Goal: Information Seeking & Learning: Understand process/instructions

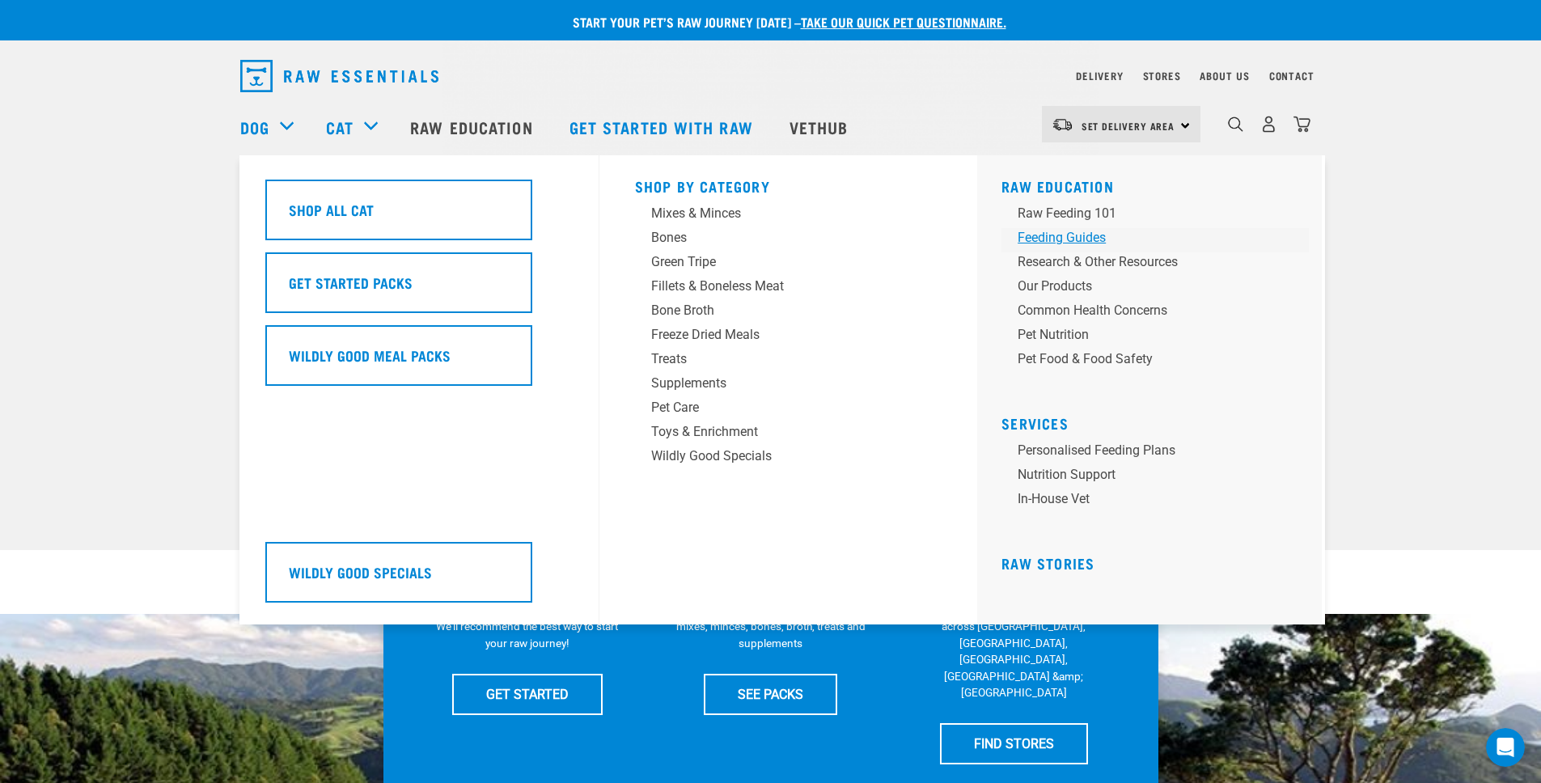
click at [1108, 240] on div "Feeding Guides" at bounding box center [1144, 237] width 252 height 19
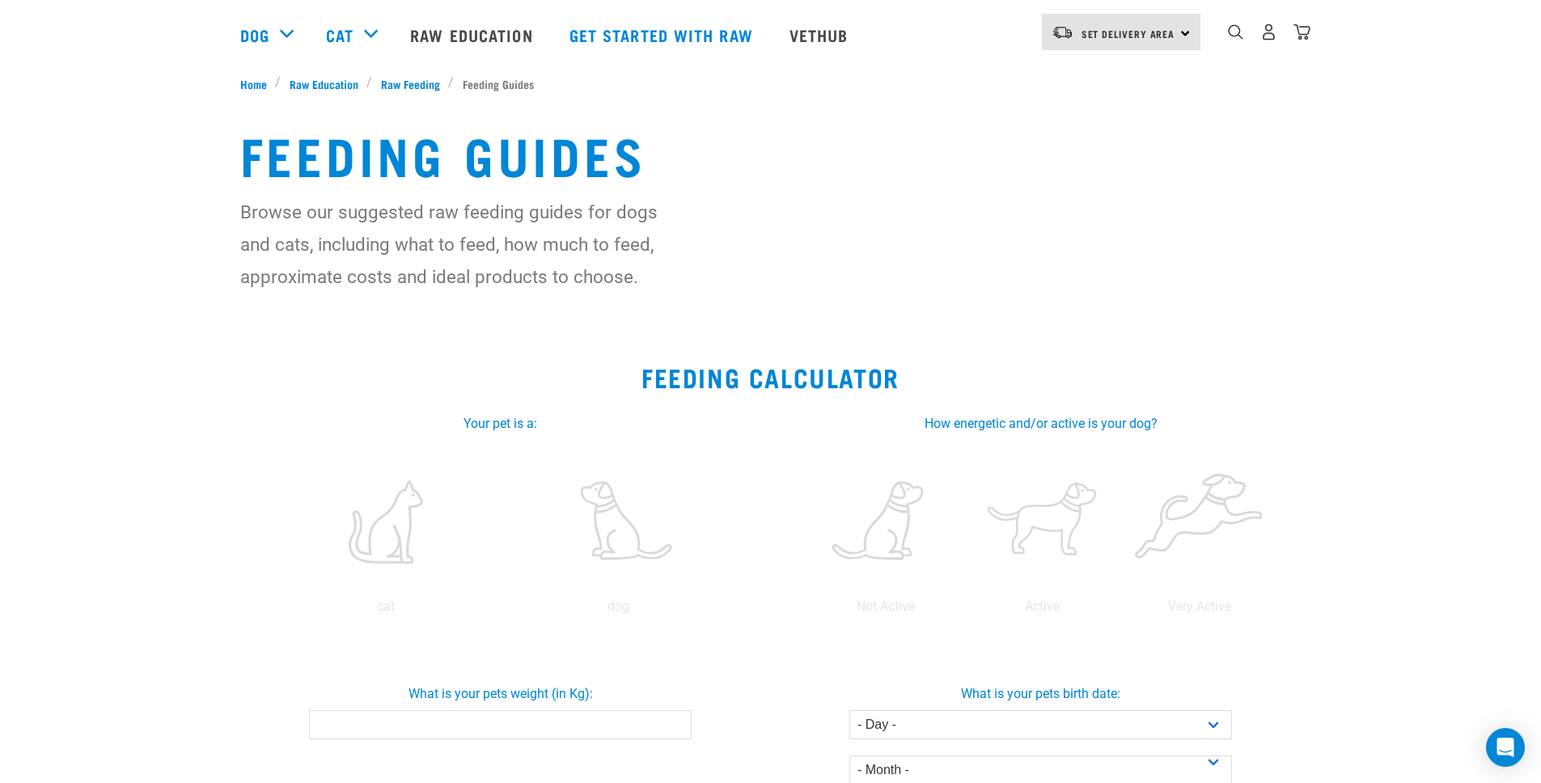
scroll to position [284, 0]
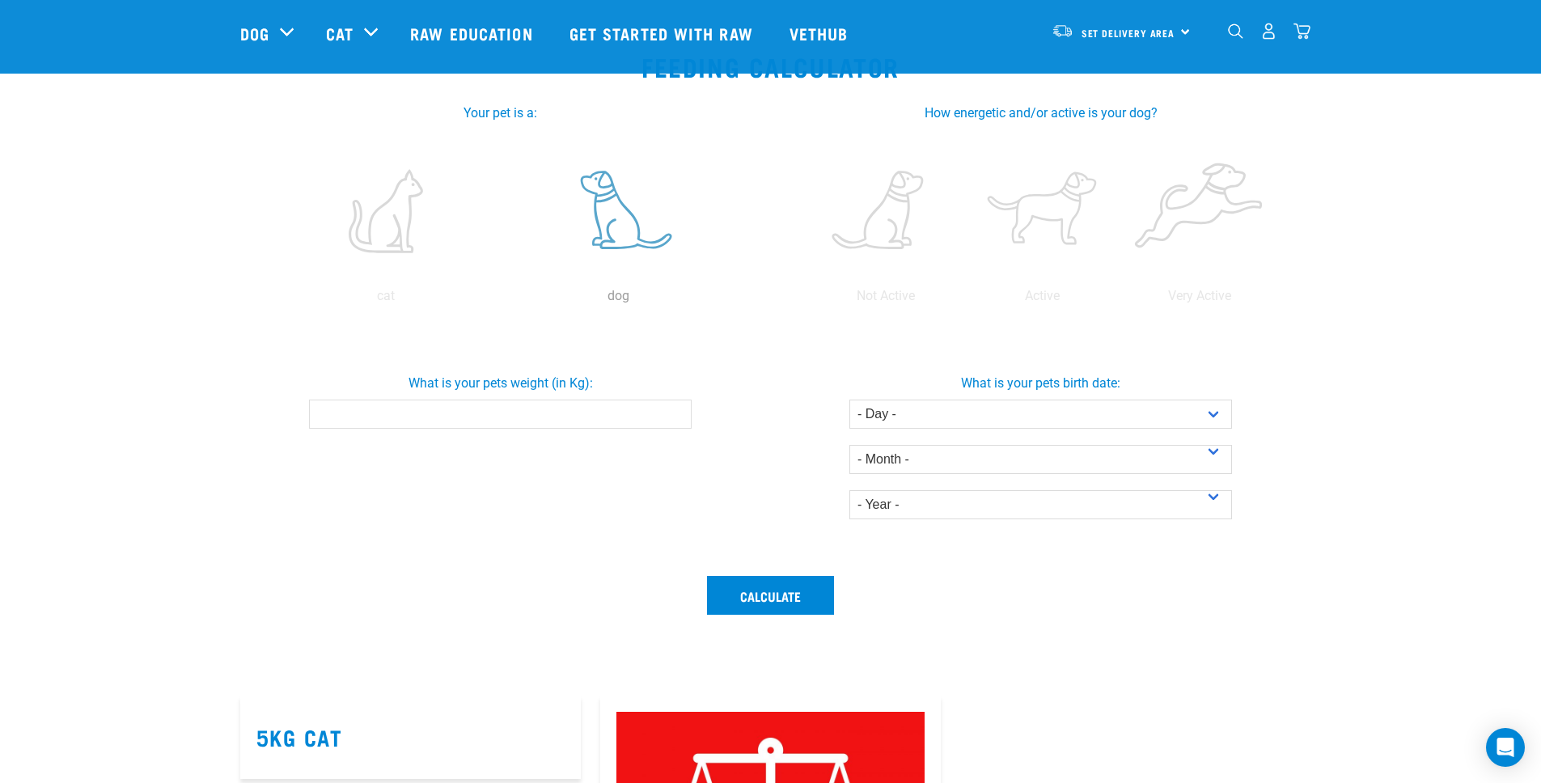
click at [621, 211] on label at bounding box center [619, 211] width 226 height 138
click at [502, 300] on input "radio" at bounding box center [502, 300] width 0 height 0
click at [611, 421] on input "What is your pets weight (in Kg):" at bounding box center [500, 414] width 383 height 29
click at [629, 417] on input "What is your pets weight (in Kg):" at bounding box center [500, 414] width 383 height 29
type input "6.3"
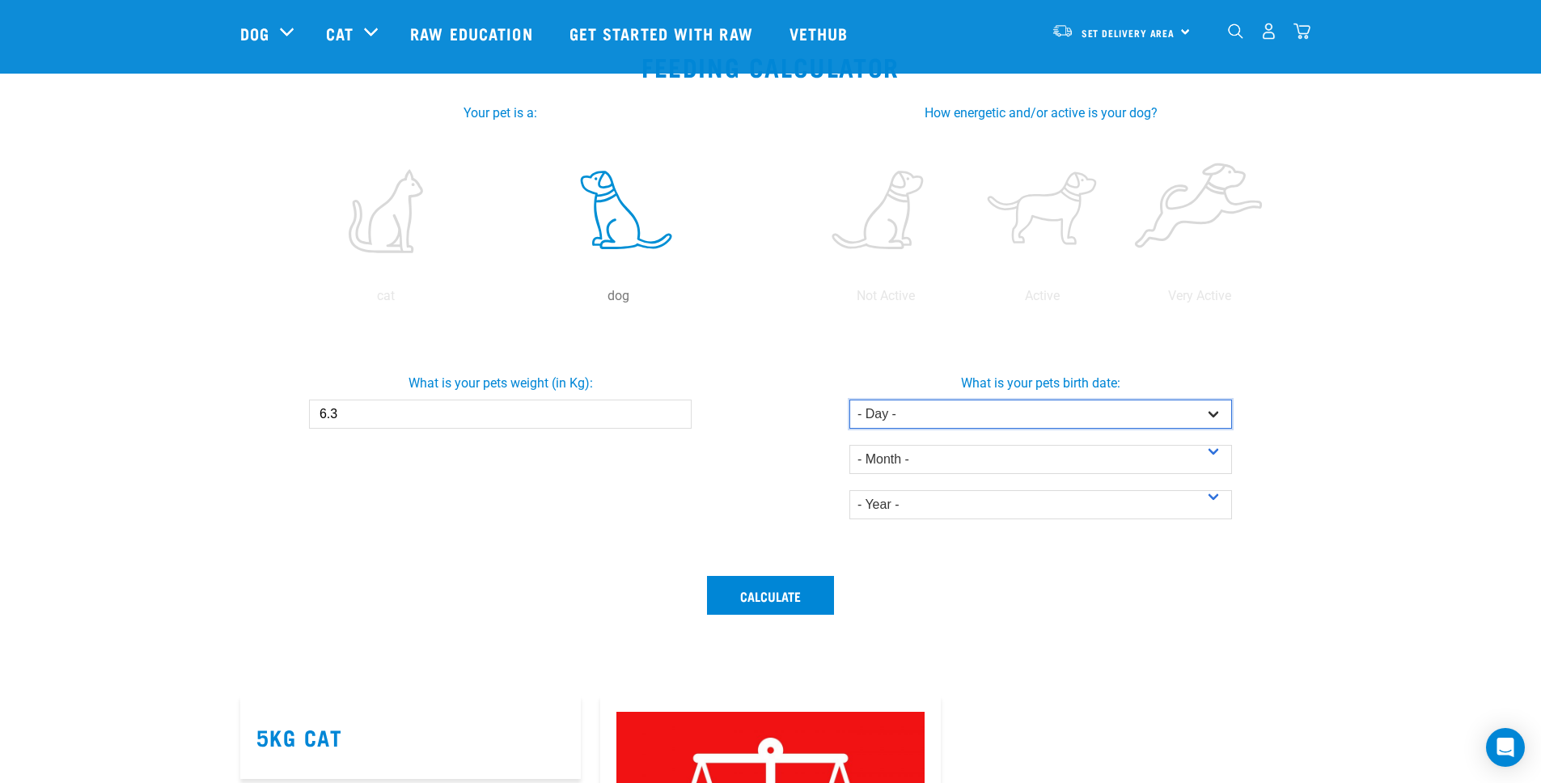
click at [948, 412] on select "- Day - 1 2 3 4 5 6 7 8 9 10 11 12 13 14 15 16 17 18 19 20 21 22 23 24 25 26 27" at bounding box center [1040, 414] width 383 height 29
select select "25"
click at [849, 400] on select "- Day - 1 2 3 4 5 6 7 8 9 10 11 12 13 14 15 16 17 18 19 20 21 22 23 24 25 26 27" at bounding box center [1040, 414] width 383 height 29
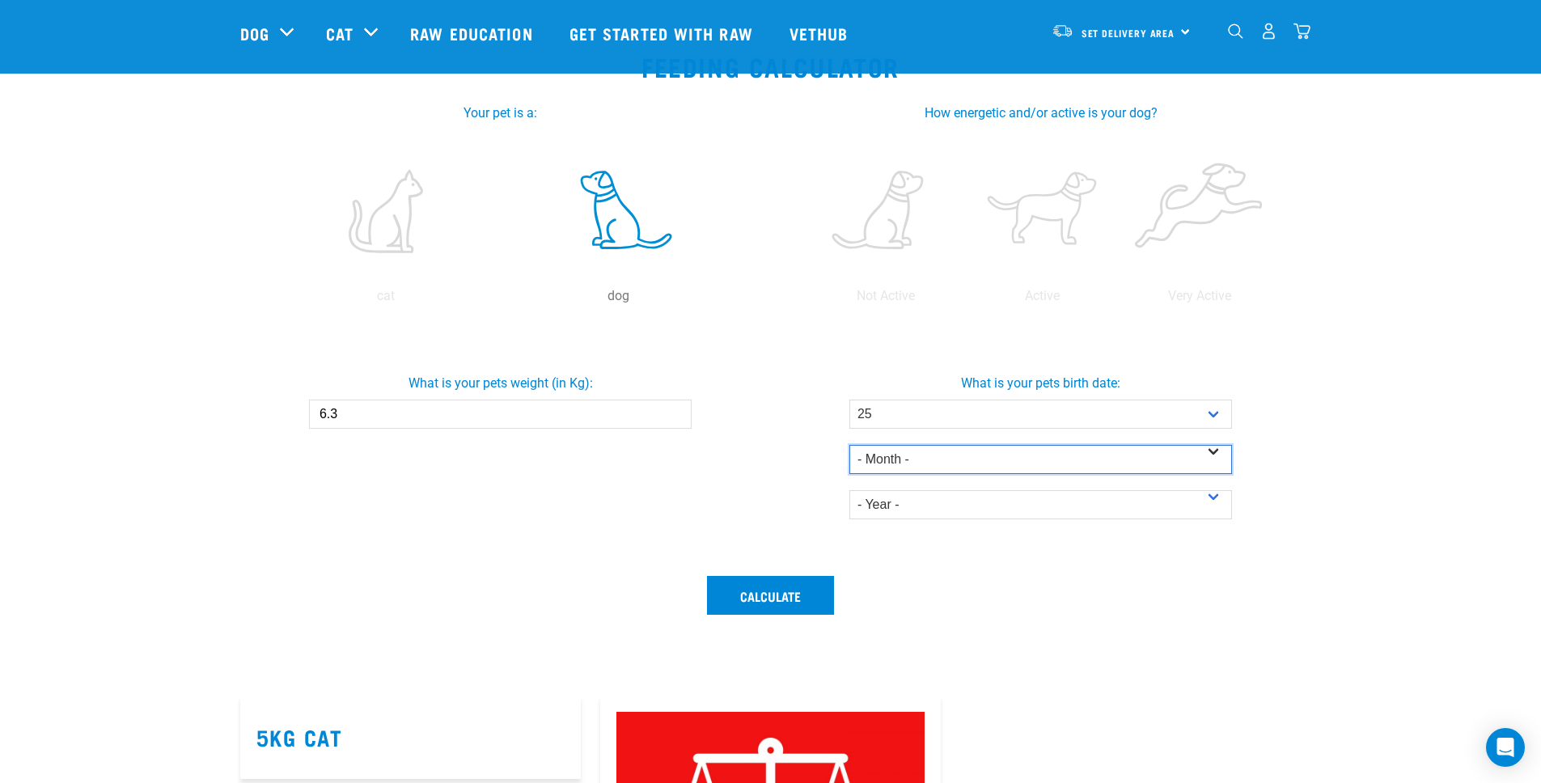
click at [981, 468] on select "- Month - January February March April May June July August September October N…" at bounding box center [1040, 459] width 383 height 29
select select "February"
click at [849, 445] on select "- Month - January February March April May June July August September October N…" at bounding box center [1040, 459] width 383 height 29
click at [962, 501] on select "- Year - 2025 2024 2023 2022 2021 2020 2019 2018 2017 2016 2015 2014" at bounding box center [1040, 504] width 383 height 29
select select "2025"
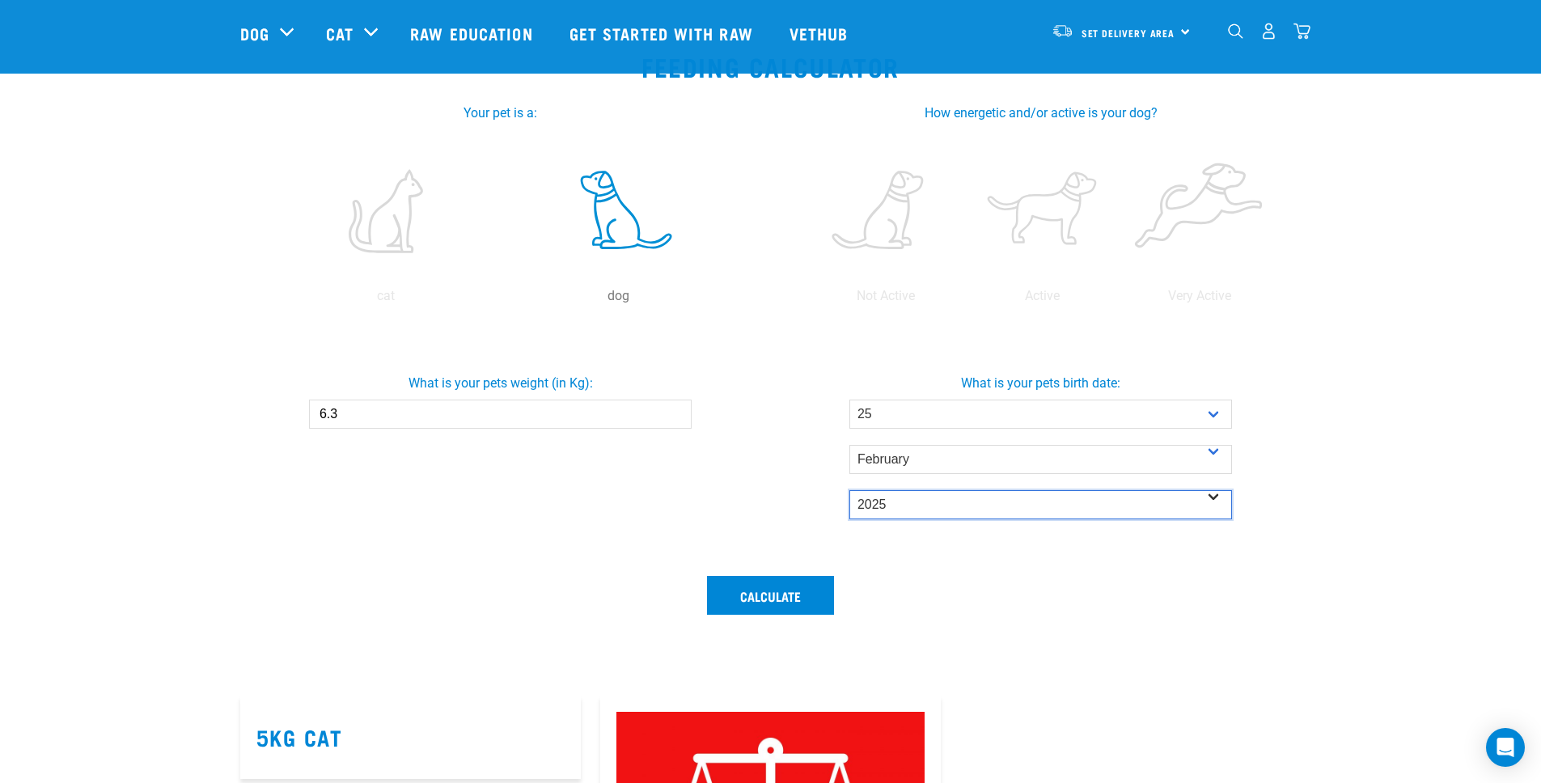
click at [849, 490] on select "- Year - 2025 2024 2023 2022 2021 2020 2019 2018 2017 2016 2015 2014" at bounding box center [1040, 504] width 383 height 29
click at [791, 607] on button "Calculate" at bounding box center [770, 595] width 127 height 39
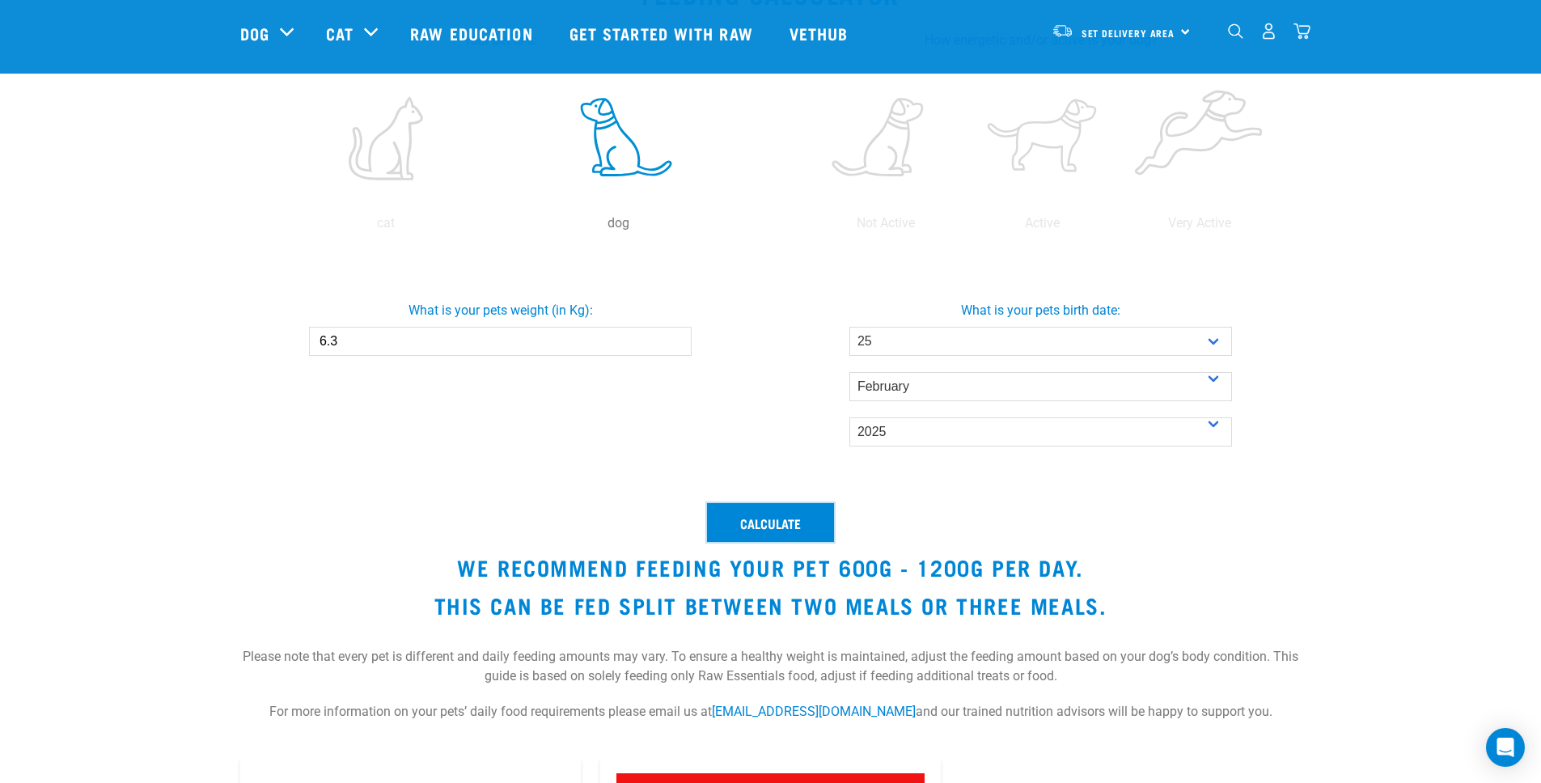
scroll to position [355, 0]
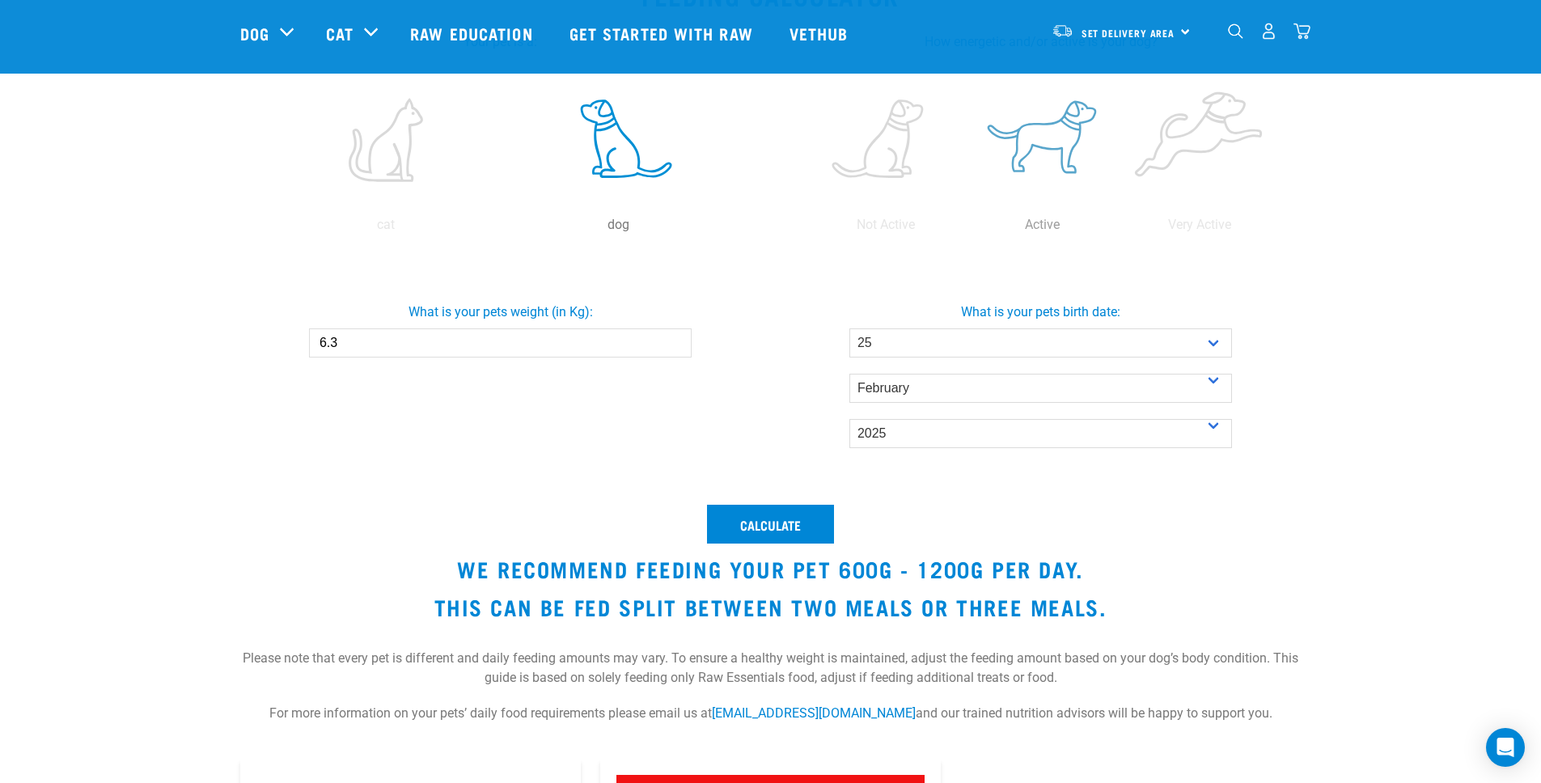
click at [1064, 144] on label at bounding box center [1042, 140] width 150 height 138
click at [964, 229] on input "radio" at bounding box center [964, 229] width 0 height 0
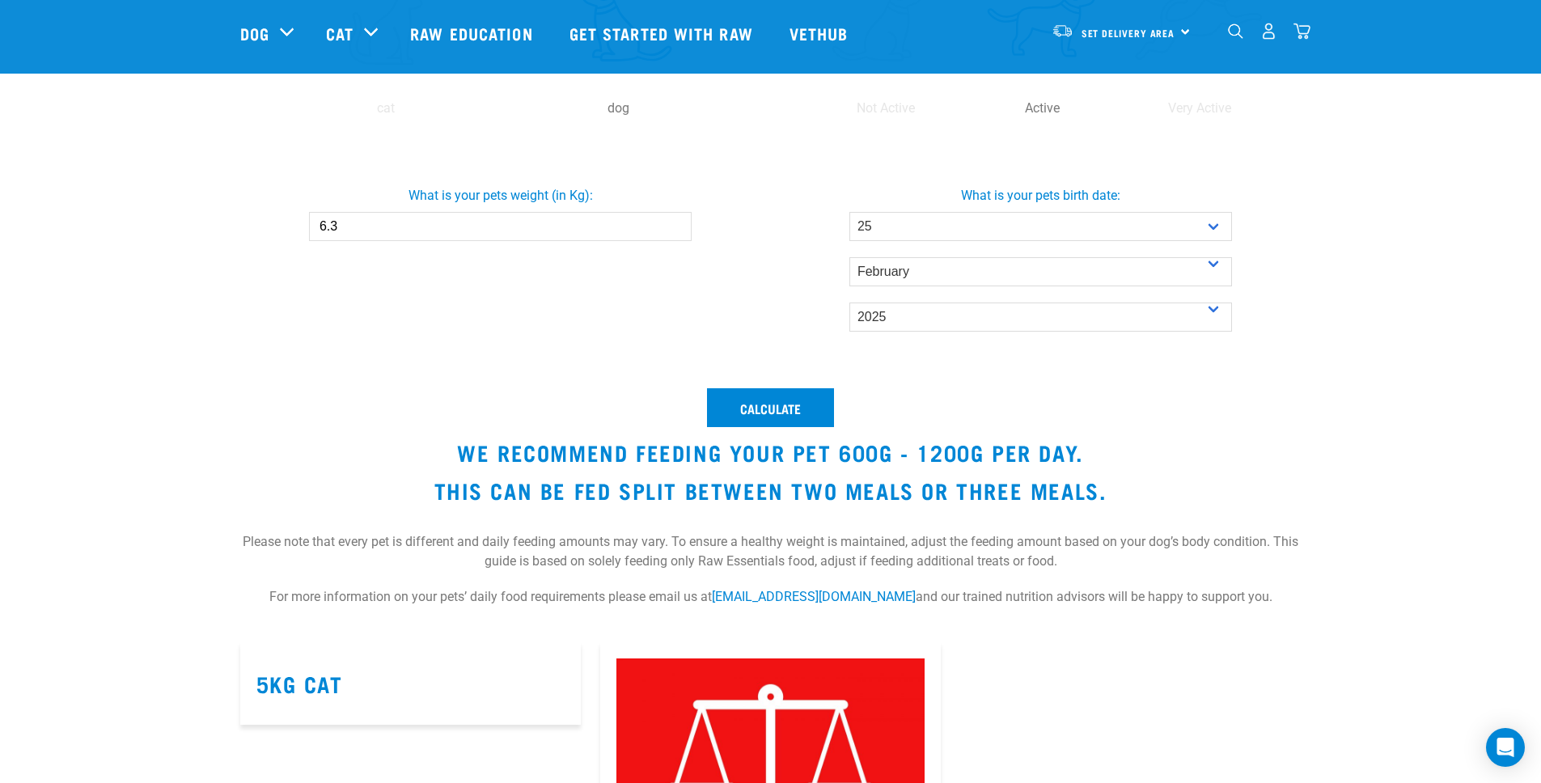
scroll to position [442, 0]
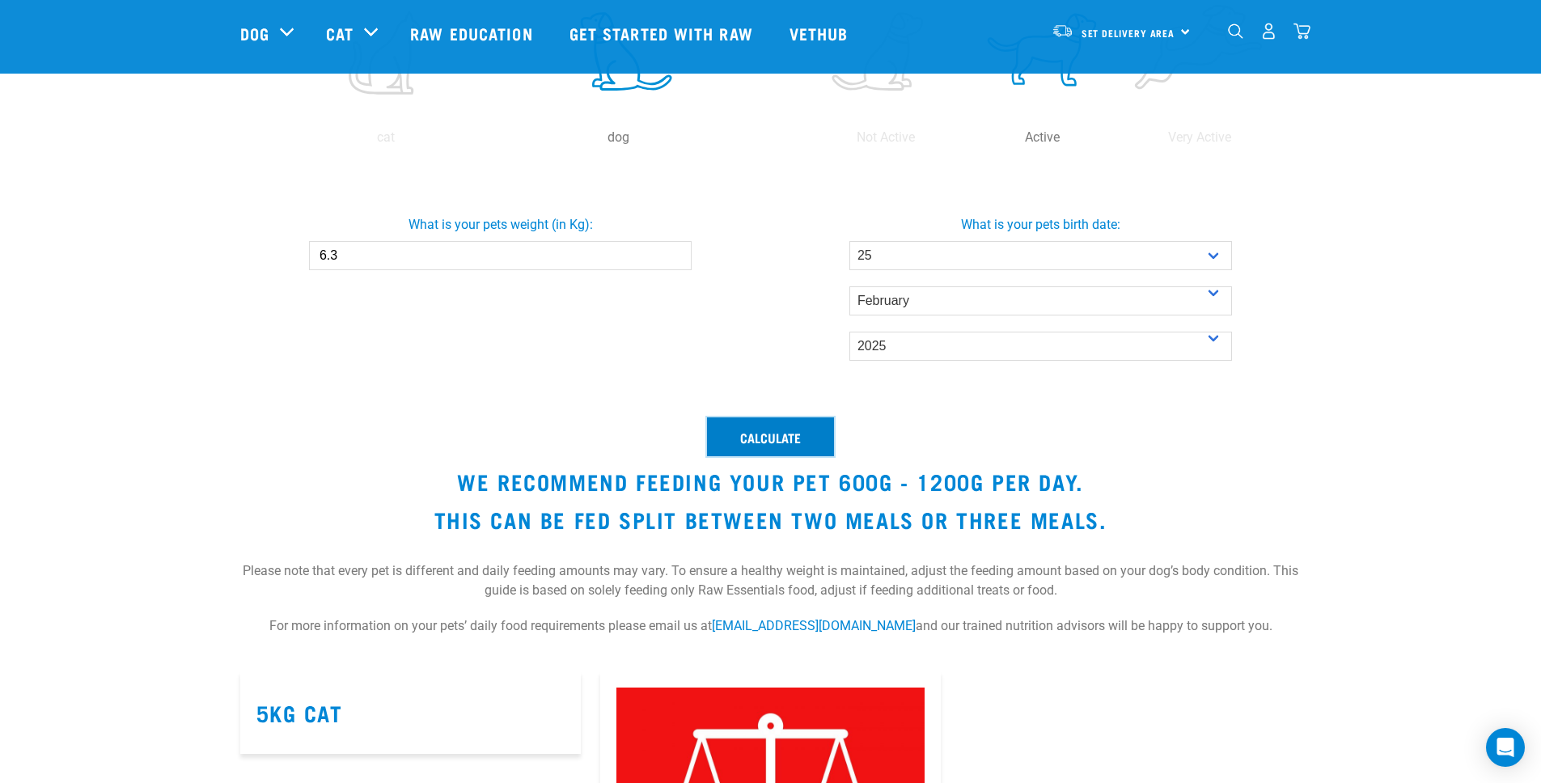
click at [796, 422] on button "Calculate" at bounding box center [770, 436] width 127 height 39
click at [803, 449] on button "Calculate" at bounding box center [770, 436] width 127 height 39
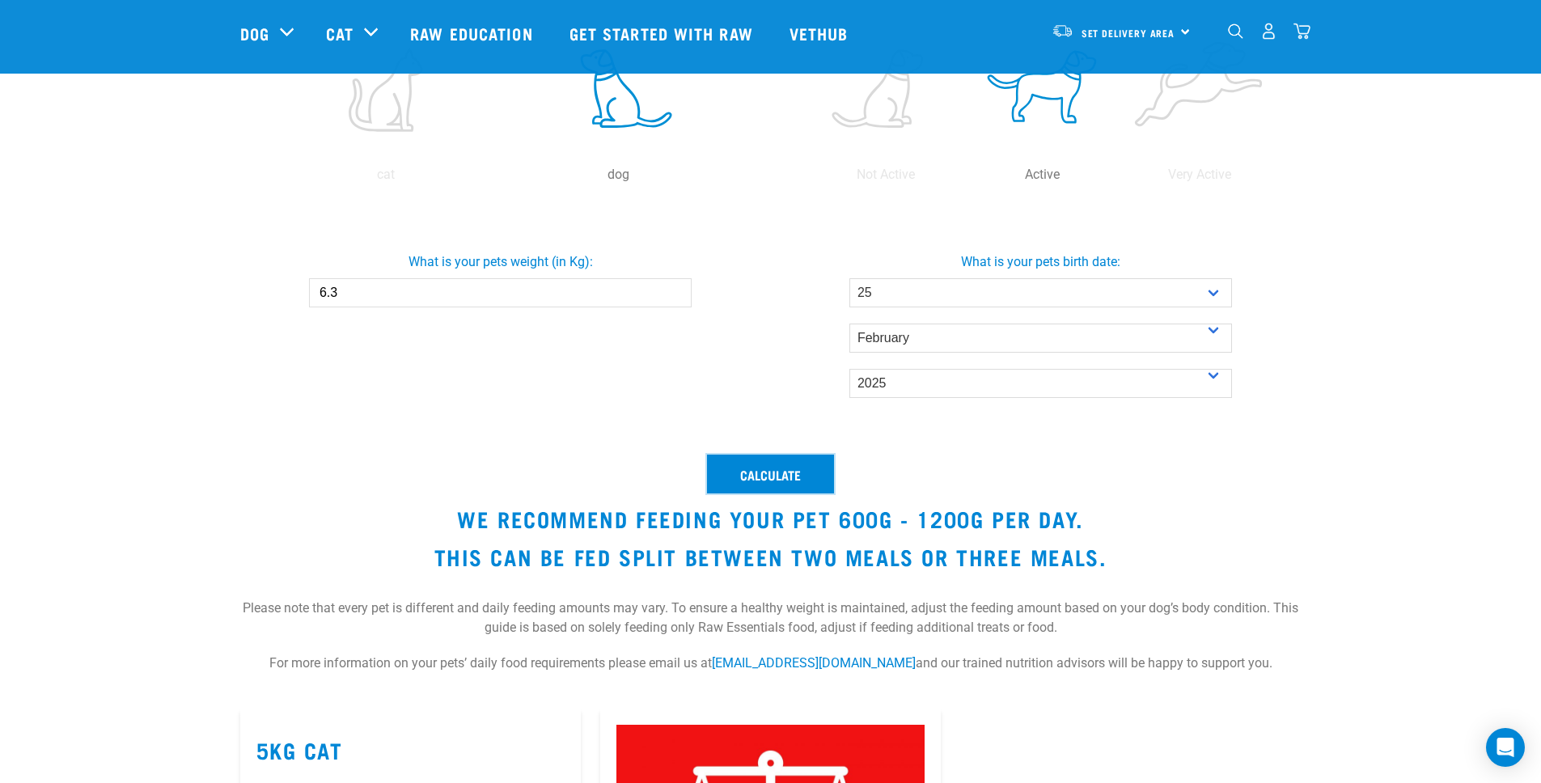
scroll to position [375, 0]
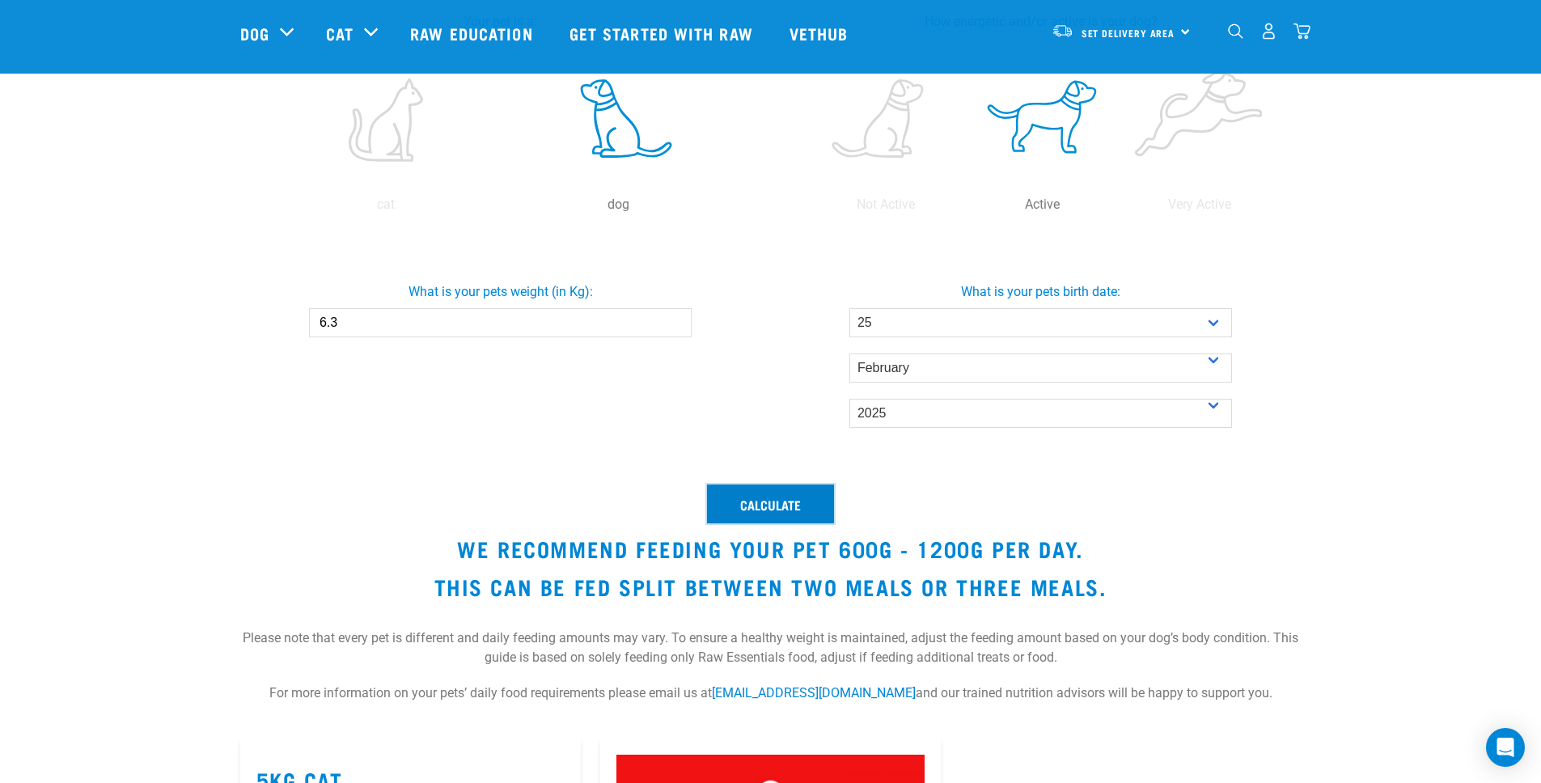
click at [801, 510] on button "Calculate" at bounding box center [770, 503] width 127 height 39
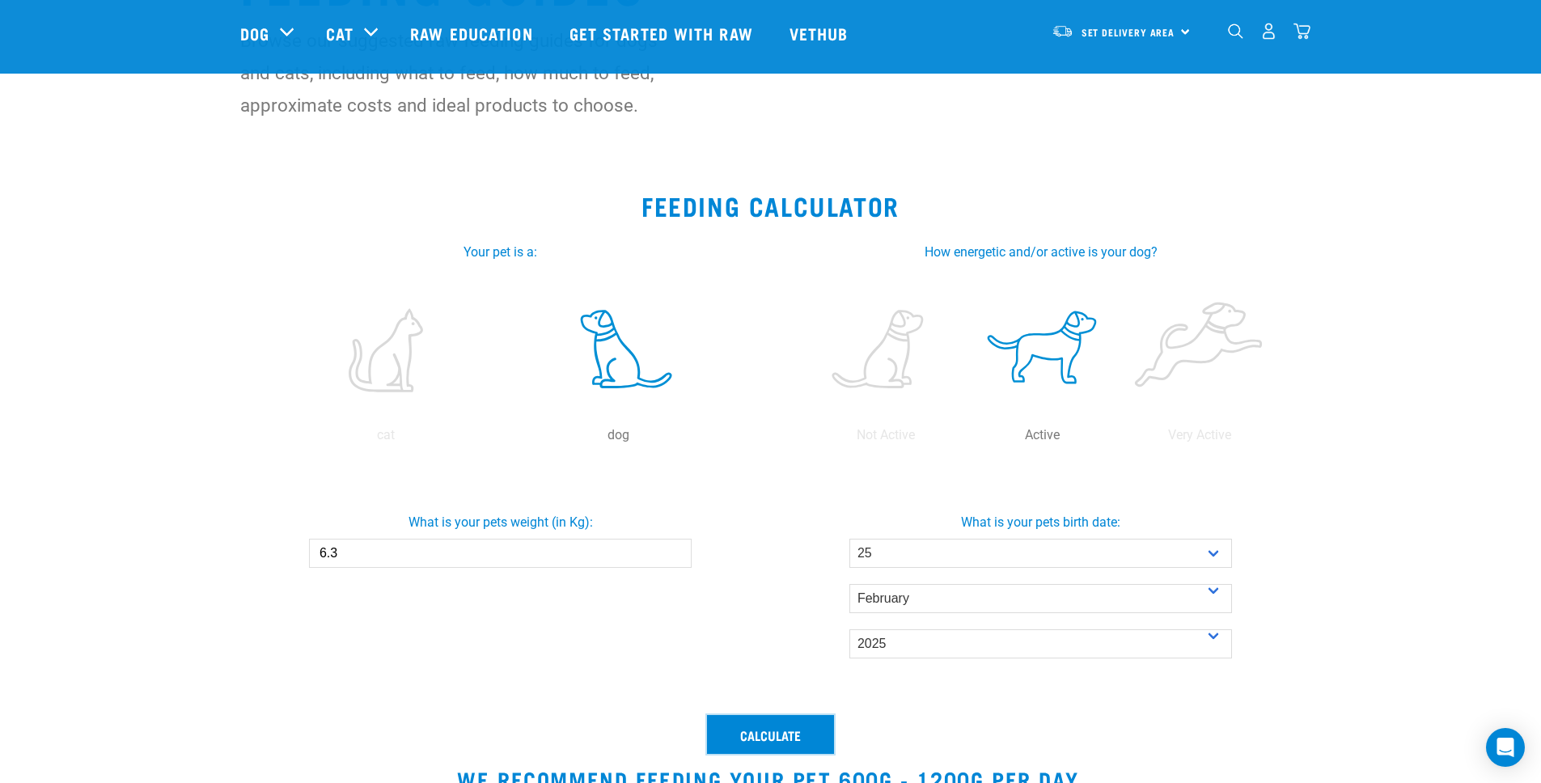
scroll to position [154, 0]
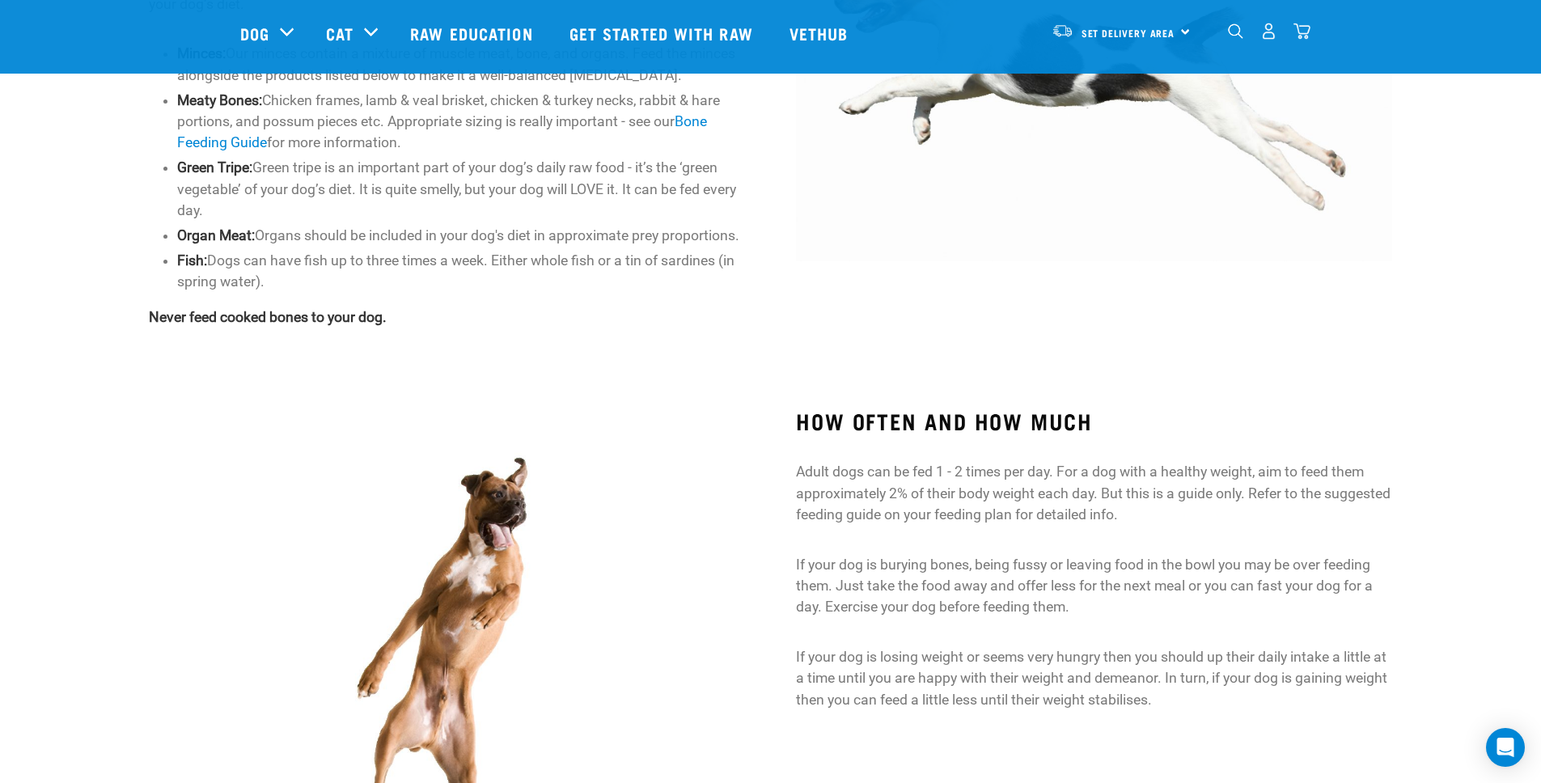
scroll to position [1335, 0]
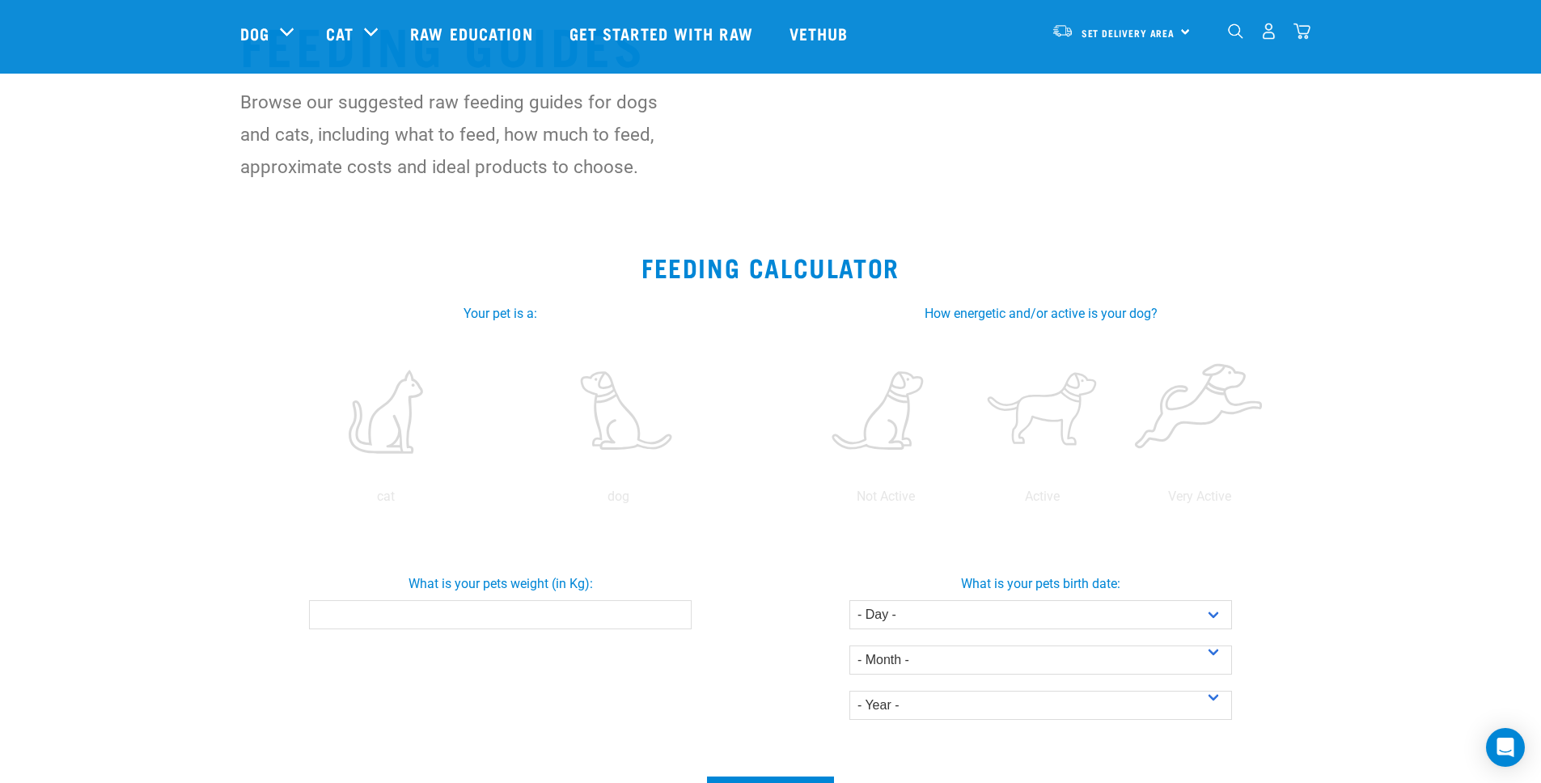
scroll to position [99, 0]
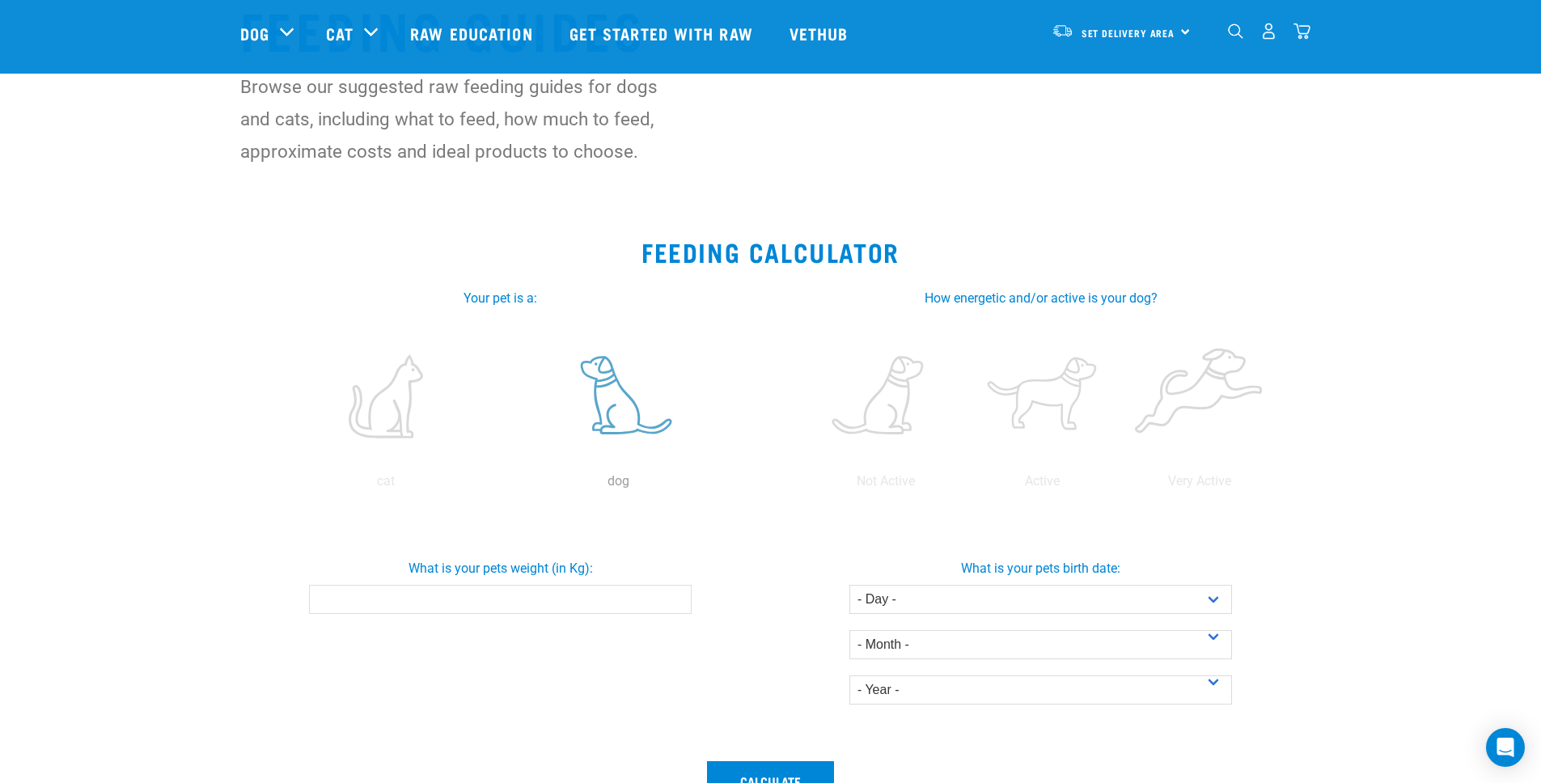
click at [628, 441] on label at bounding box center [619, 397] width 226 height 138
click at [502, 485] on input "radio" at bounding box center [502, 485] width 0 height 0
click at [578, 597] on input "What is your pets weight (in Kg):" at bounding box center [500, 599] width 383 height 29
type input "6.3"
click at [607, 659] on div "What is your pets weight (in Kg): 6.3" at bounding box center [501, 630] width 540 height 241
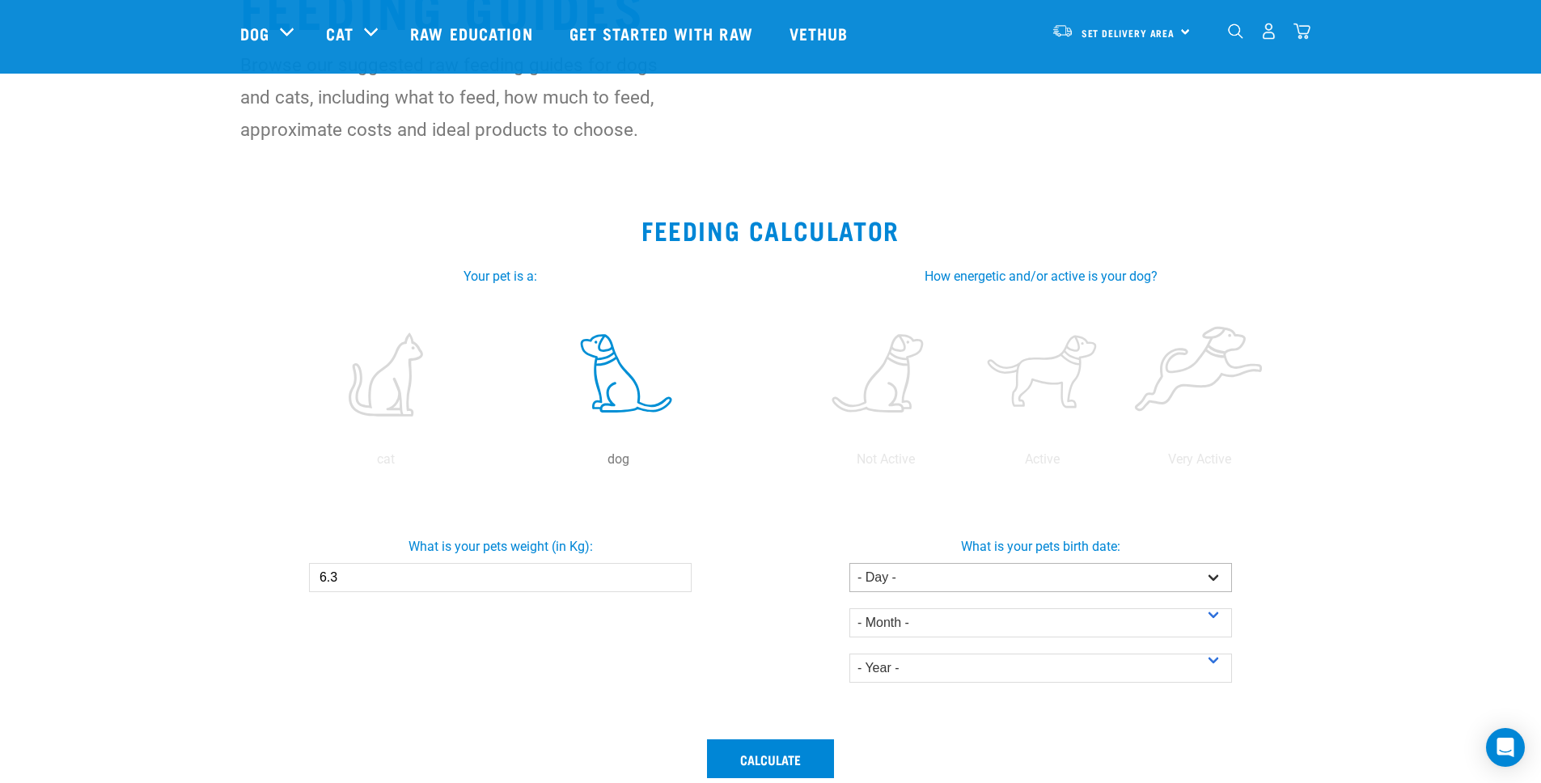
scroll to position [131, 0]
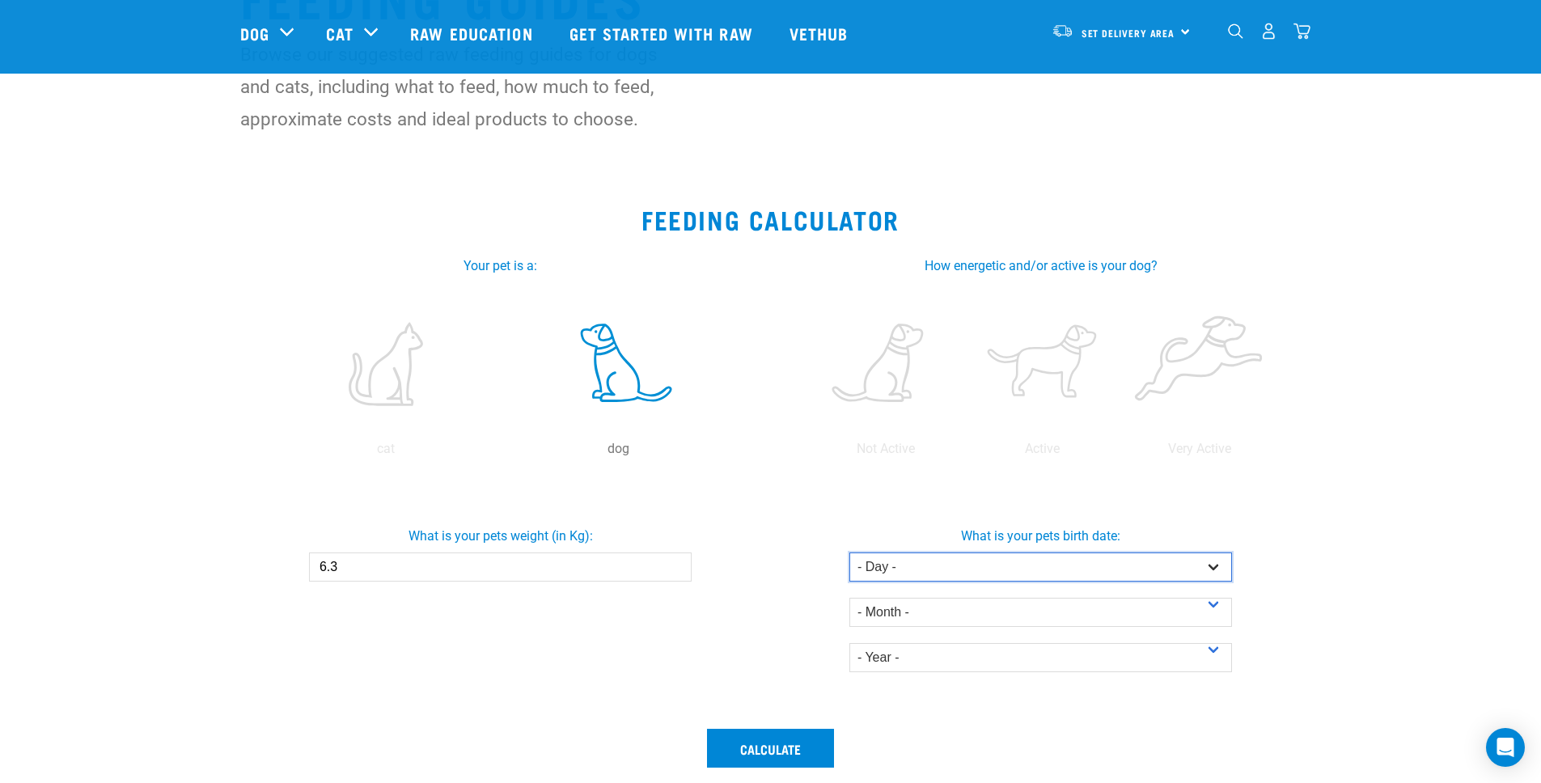
click at [1047, 568] on select "- Day - 1 2 3 4 5 6 7 8 9 10 11 12 13 14 15 16 17 18 19 20 21 22 23 24 25 26 27" at bounding box center [1040, 566] width 383 height 29
